Goal: Communication & Community: Connect with others

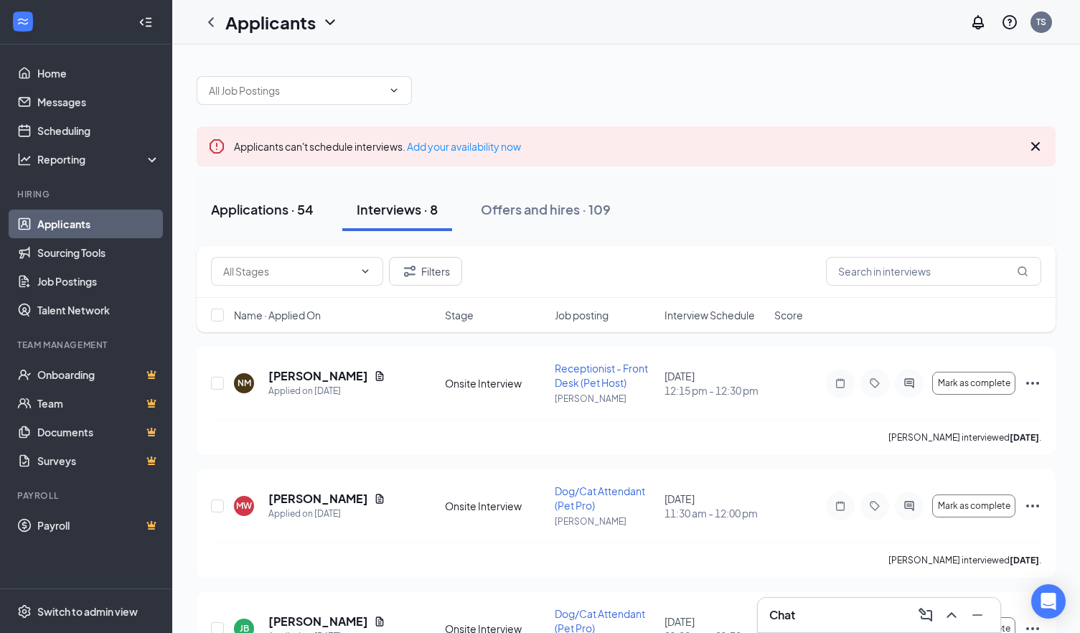
click at [262, 218] on button "Applications · 54" at bounding box center [262, 209] width 131 height 43
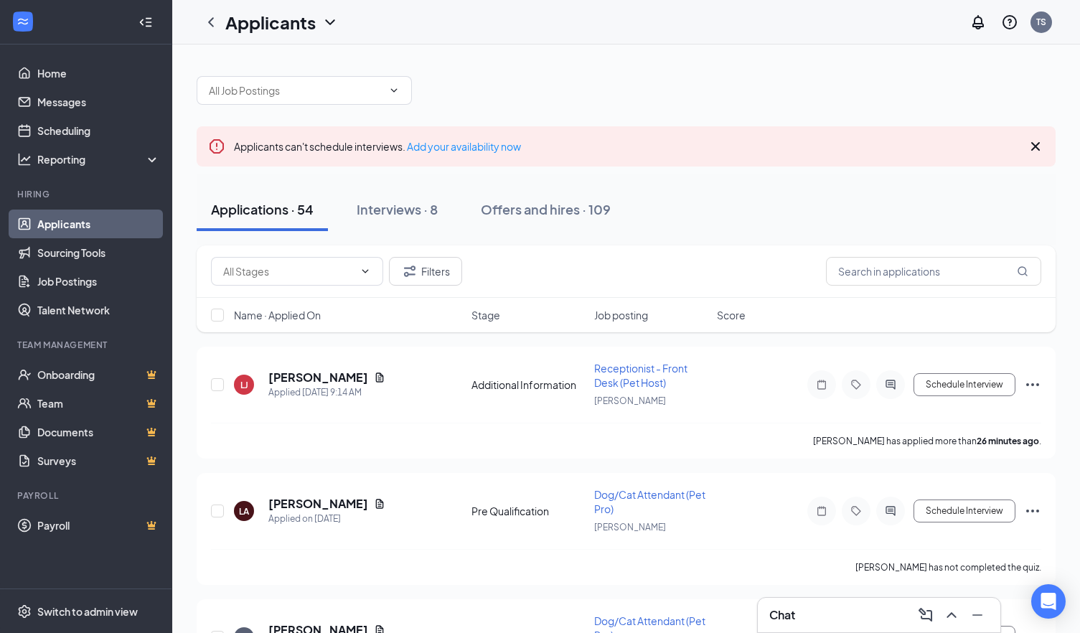
click at [820, 608] on div "Chat" at bounding box center [878, 614] width 219 height 23
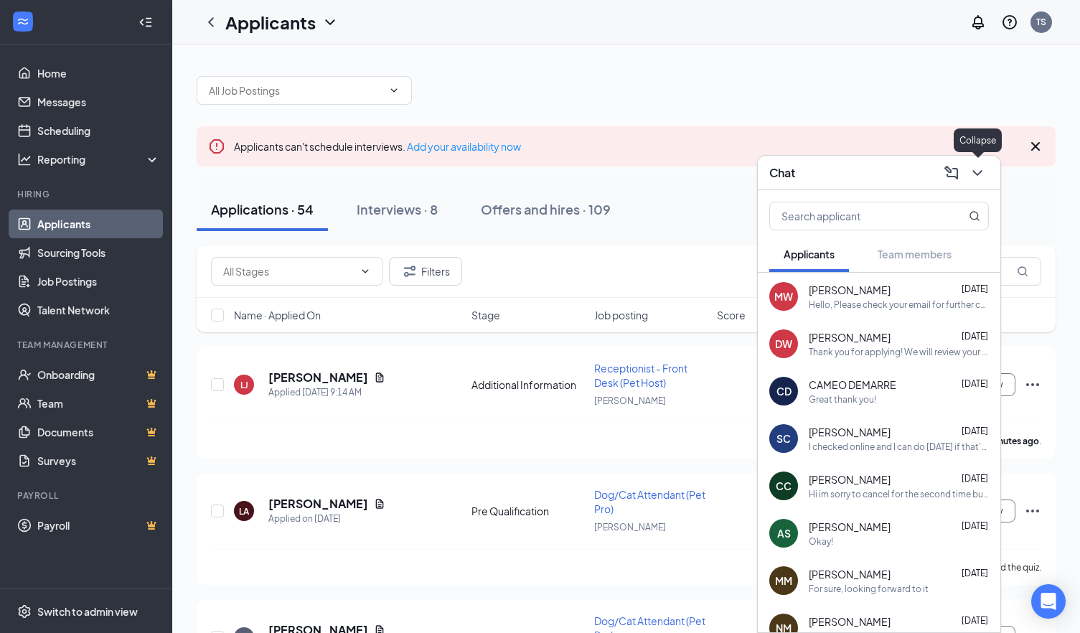
click at [971, 166] on icon "ChevronDown" at bounding box center [976, 172] width 17 height 17
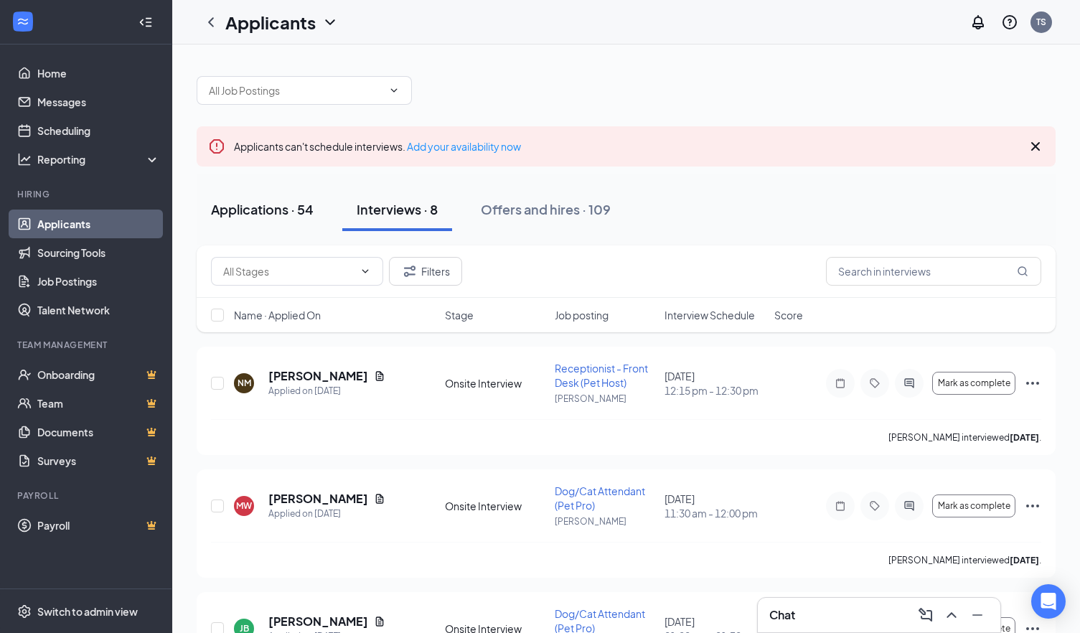
click at [244, 197] on button "Applications · 54" at bounding box center [262, 209] width 131 height 43
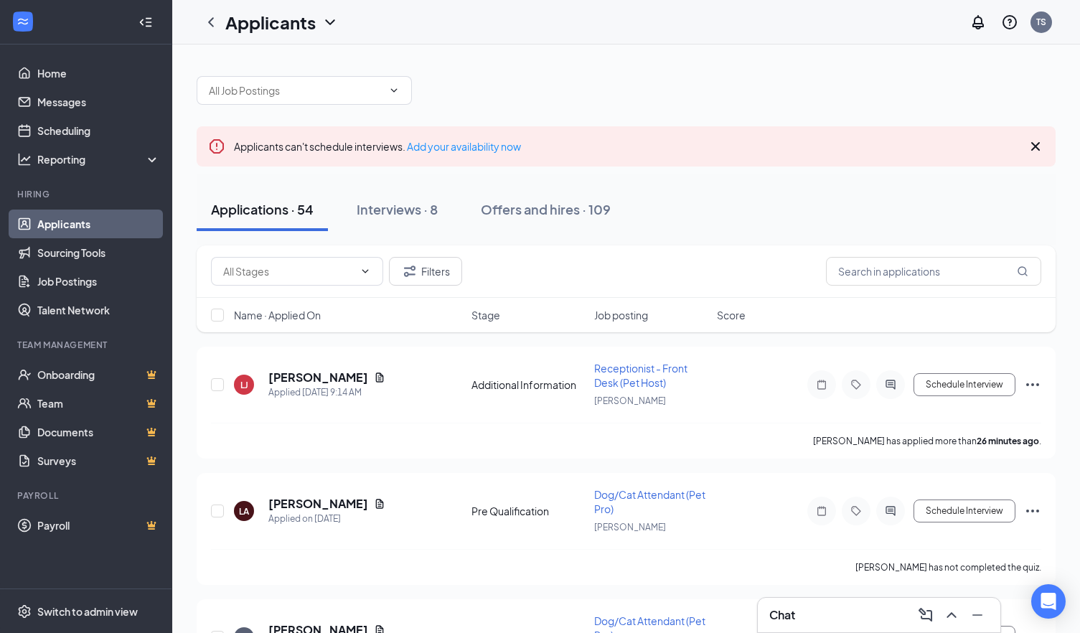
click at [823, 613] on div "Chat" at bounding box center [878, 614] width 219 height 23
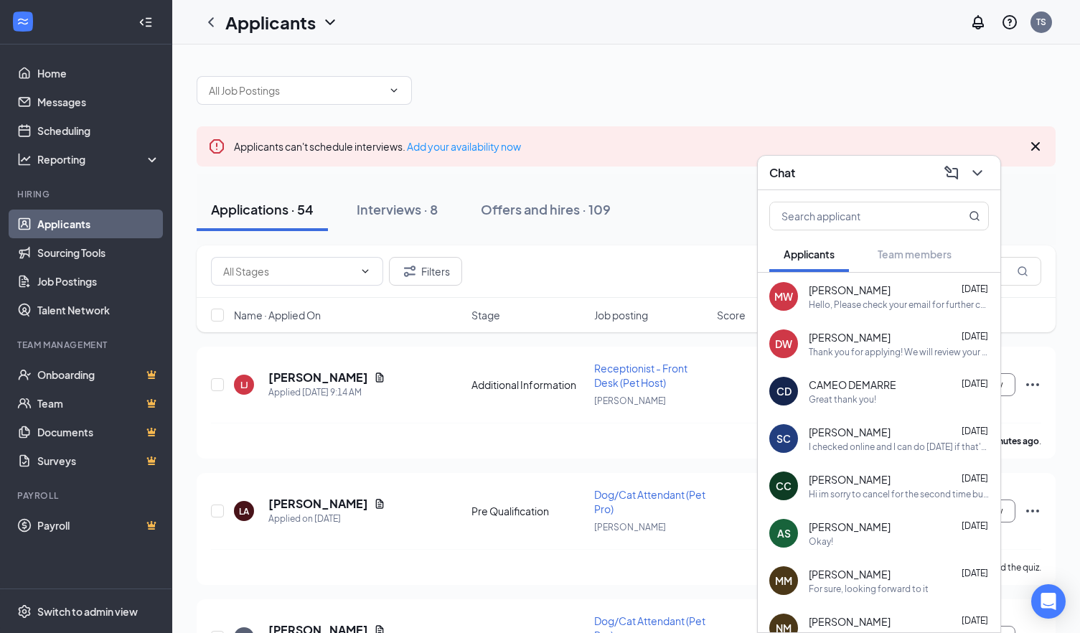
click at [975, 182] on button at bounding box center [976, 172] width 23 height 23
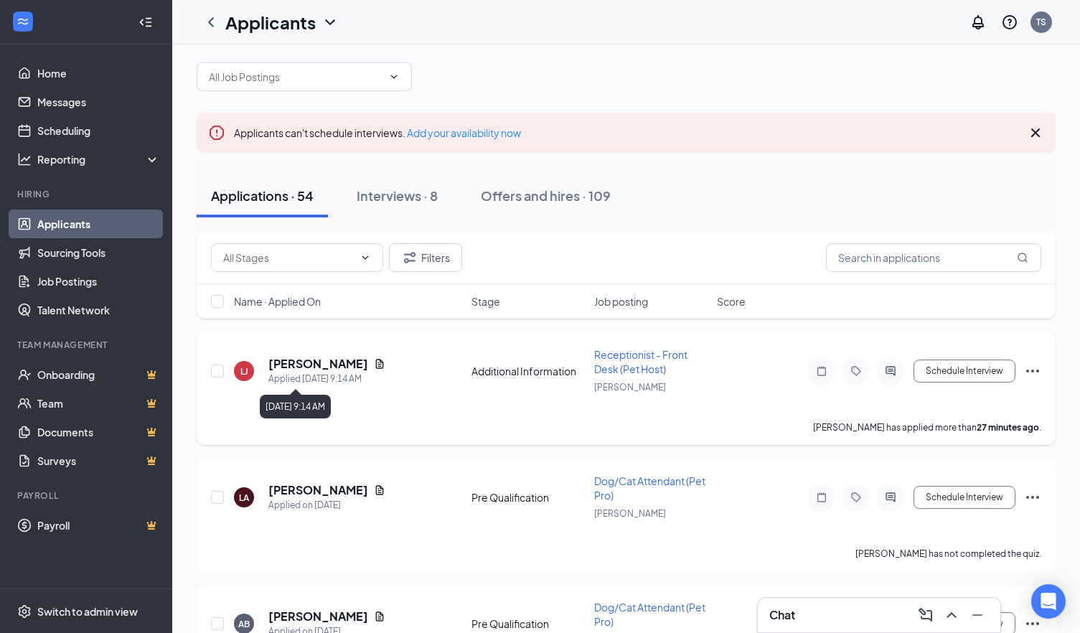
scroll to position [16, 0]
